Goal: Task Accomplishment & Management: Manage account settings

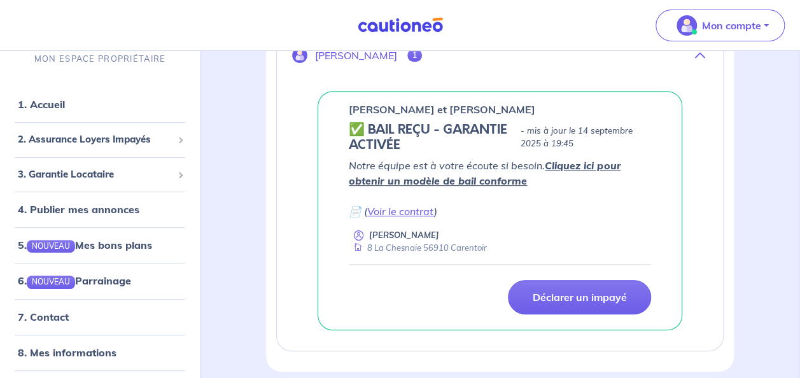
scroll to position [242, 0]
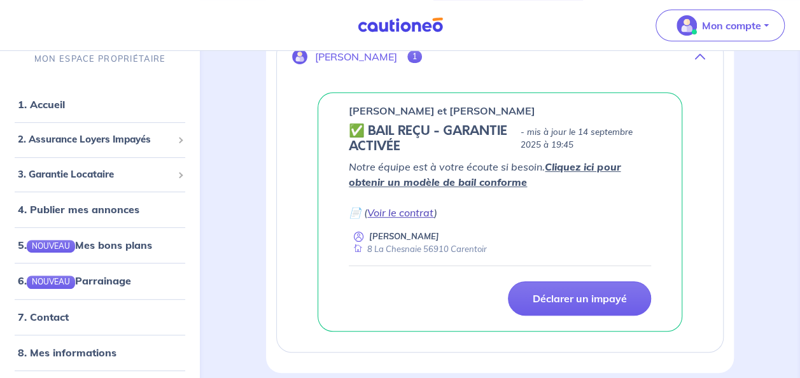
click at [395, 209] on link "Voir le contrat" at bounding box center [400, 212] width 67 height 13
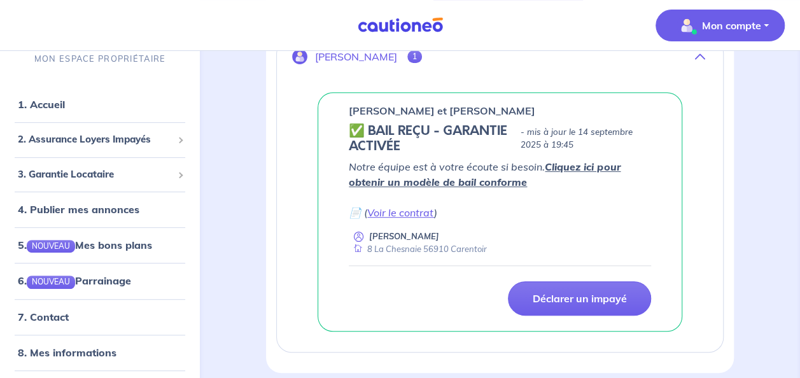
click at [735, 25] on p "Mon compte" at bounding box center [731, 25] width 59 height 15
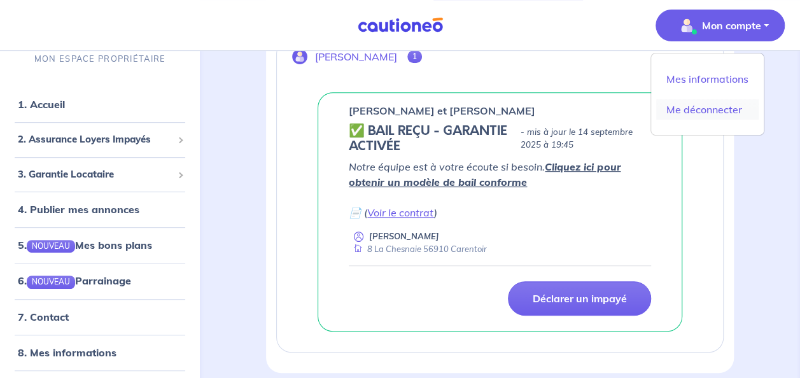
click at [728, 113] on link "Me déconnecter" at bounding box center [707, 109] width 103 height 20
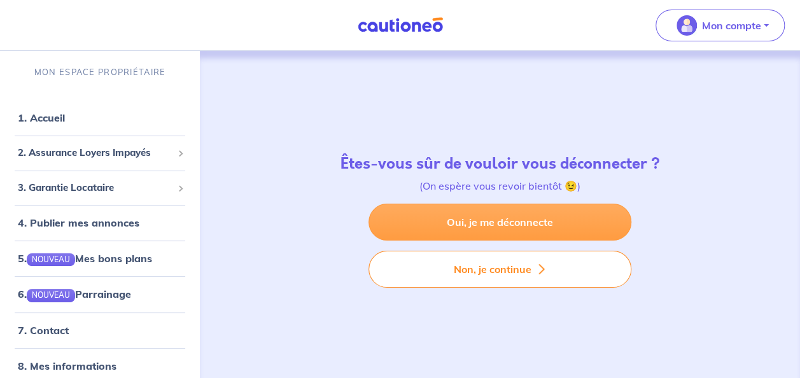
click at [553, 226] on link "Oui, je me déconnecte" at bounding box center [500, 222] width 263 height 37
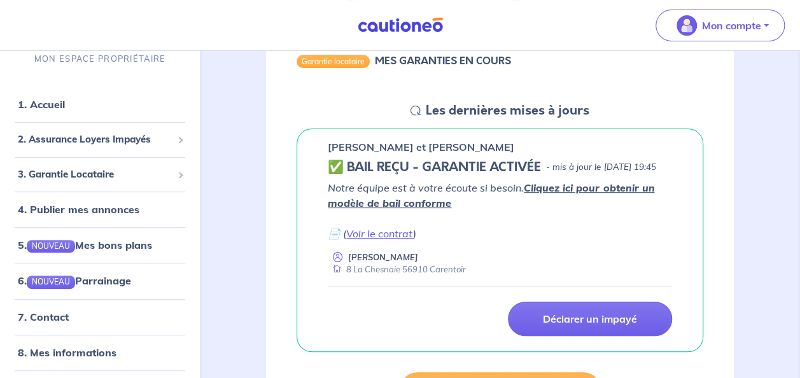
scroll to position [160, 0]
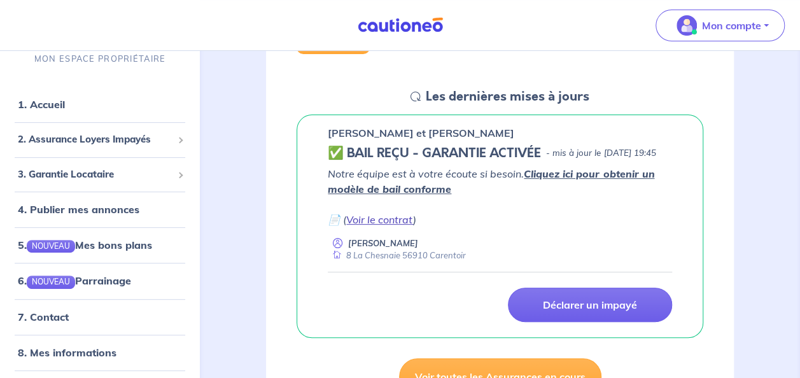
click at [388, 226] on link "Voir le contrat" at bounding box center [379, 219] width 67 height 13
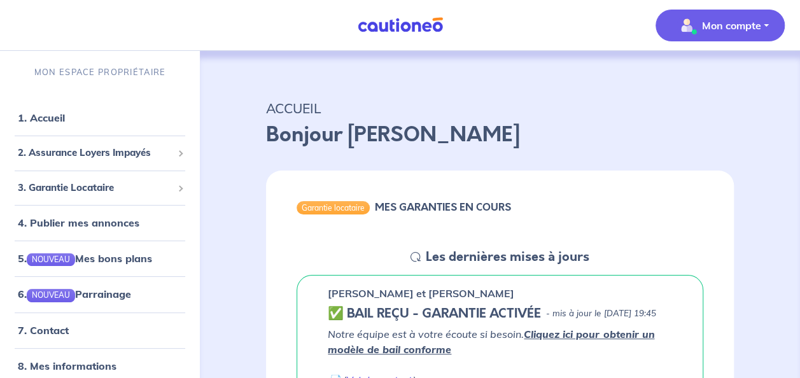
click at [723, 21] on p "Mon compte" at bounding box center [731, 25] width 59 height 15
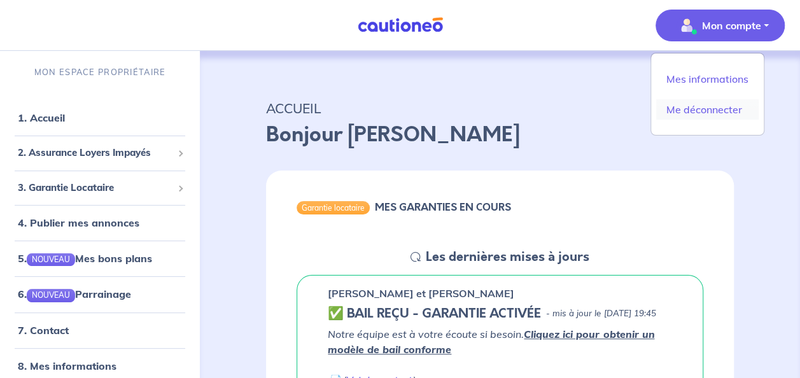
click at [735, 118] on link "Me déconnecter" at bounding box center [707, 109] width 103 height 20
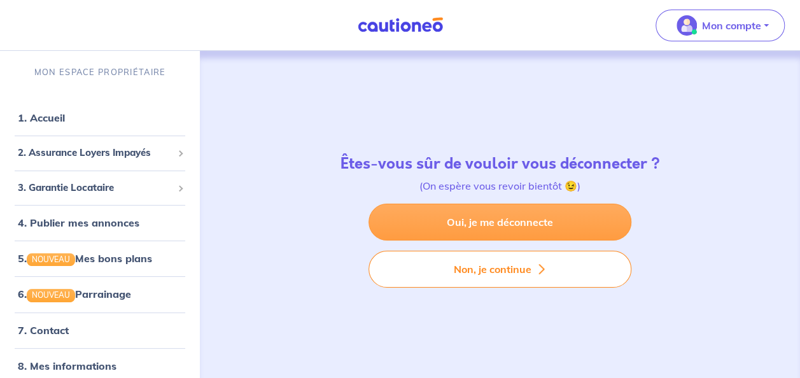
click at [539, 233] on link "Oui, je me déconnecte" at bounding box center [500, 222] width 263 height 37
